Goal: Find specific fact: Find specific fact

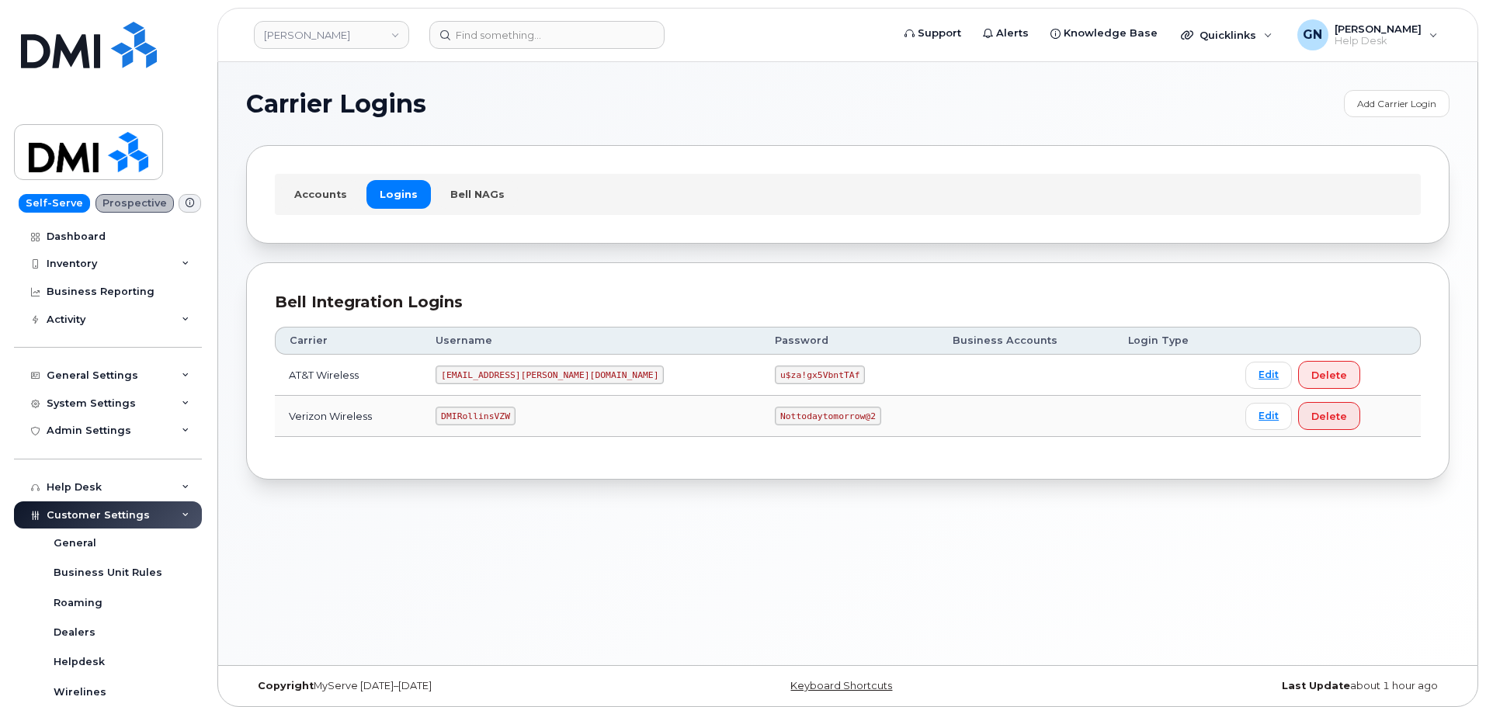
click at [529, 371] on code "[EMAIL_ADDRESS][PERSON_NAME][DOMAIN_NAME]" at bounding box center [550, 375] width 228 height 19
click at [529, 370] on code "[EMAIL_ADDRESS][PERSON_NAME][DOMAIN_NAME]" at bounding box center [550, 375] width 228 height 19
copy code "[EMAIL_ADDRESS][PERSON_NAME][DOMAIN_NAME]"
click at [775, 373] on code "u$za!gx5VbntTAf" at bounding box center [820, 375] width 90 height 19
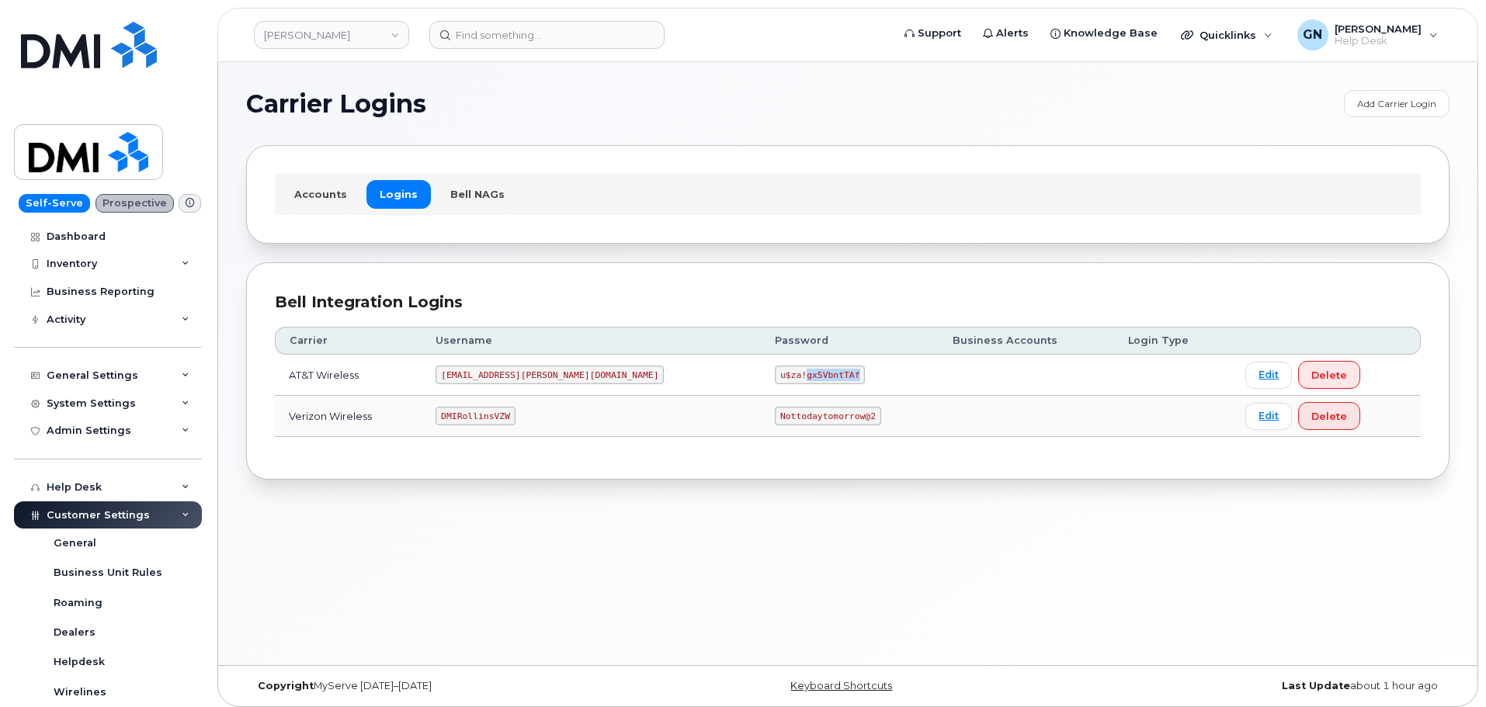
click at [775, 373] on code "u$za!gx5VbntTAf" at bounding box center [820, 375] width 90 height 19
copy code "u$za!gx5VbntTAf"
